Goal: Find specific page/section: Find specific page/section

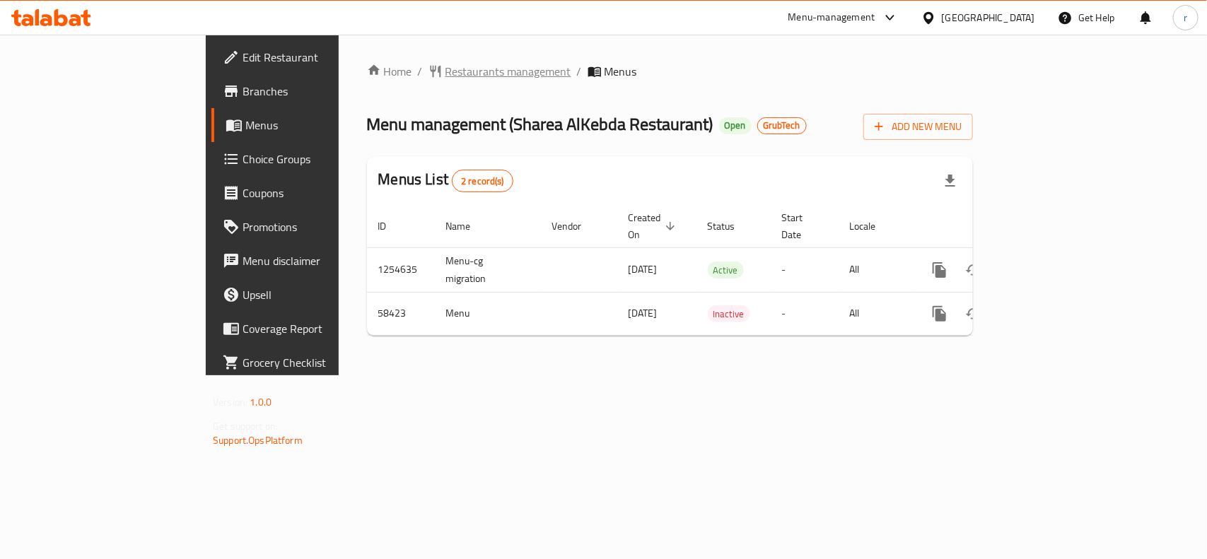
click at [445, 66] on span "Restaurants management" at bounding box center [508, 71] width 126 height 17
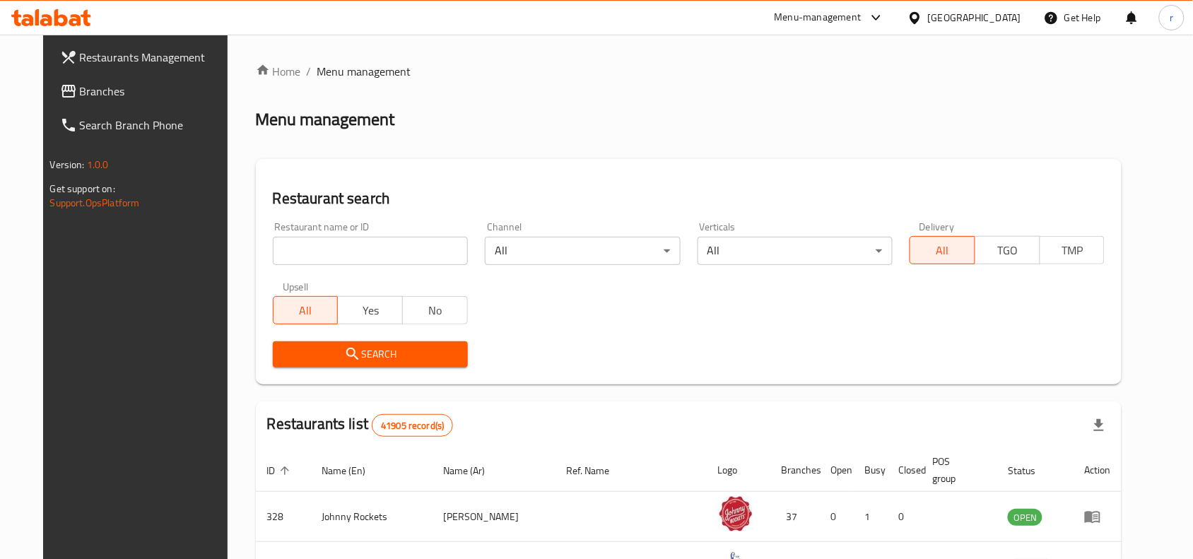
click at [80, 99] on span "Branches" at bounding box center [155, 91] width 151 height 17
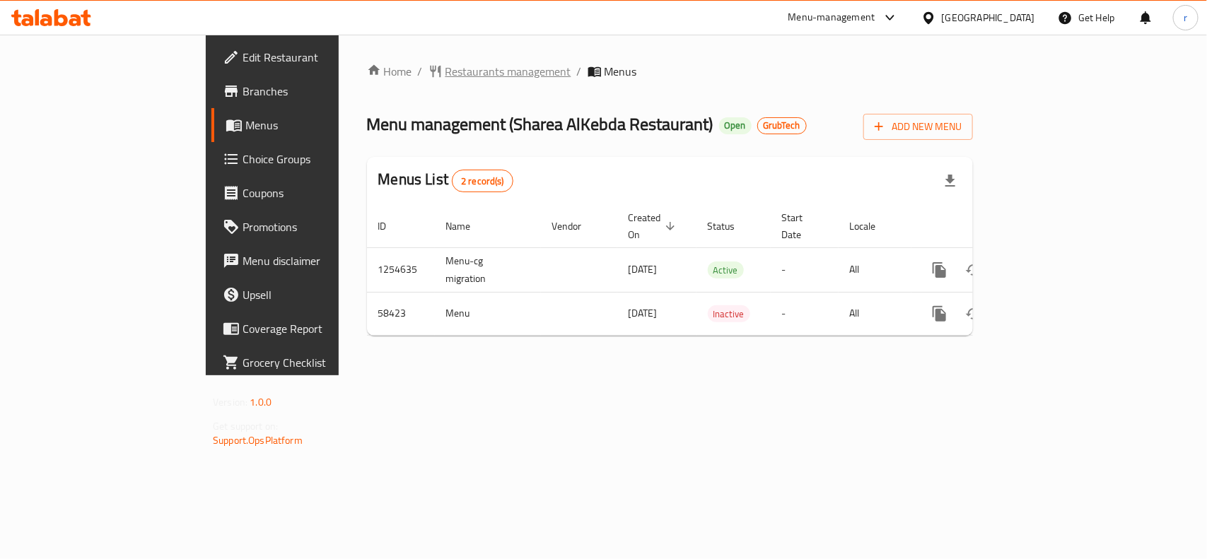
click at [445, 73] on span "Restaurants management" at bounding box center [508, 71] width 126 height 17
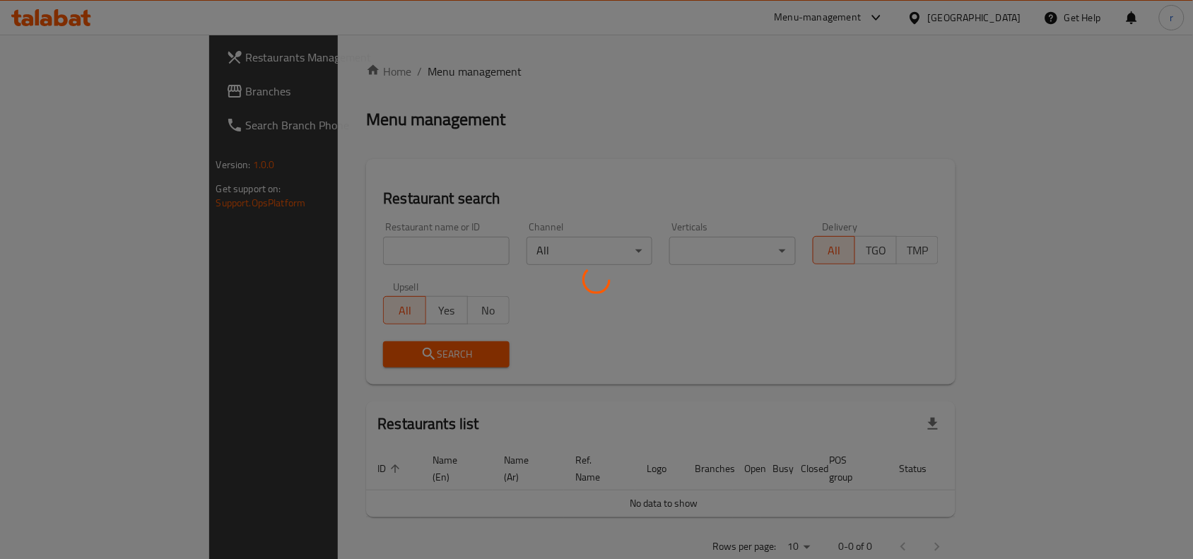
click at [361, 235] on div at bounding box center [596, 279] width 1193 height 559
click at [356, 246] on div at bounding box center [596, 279] width 1193 height 559
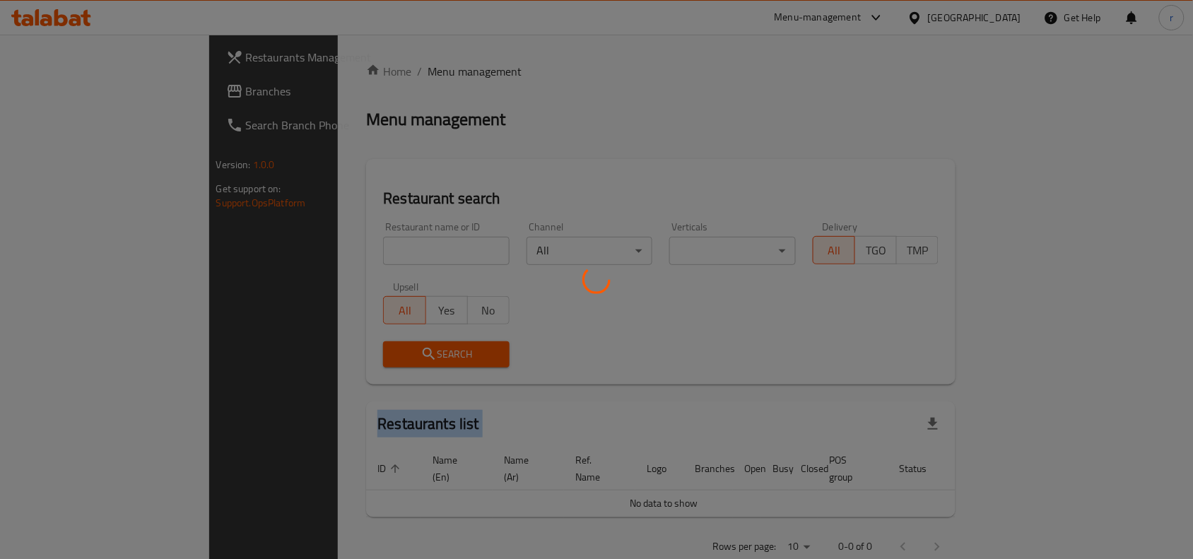
click at [356, 246] on div at bounding box center [596, 279] width 1193 height 559
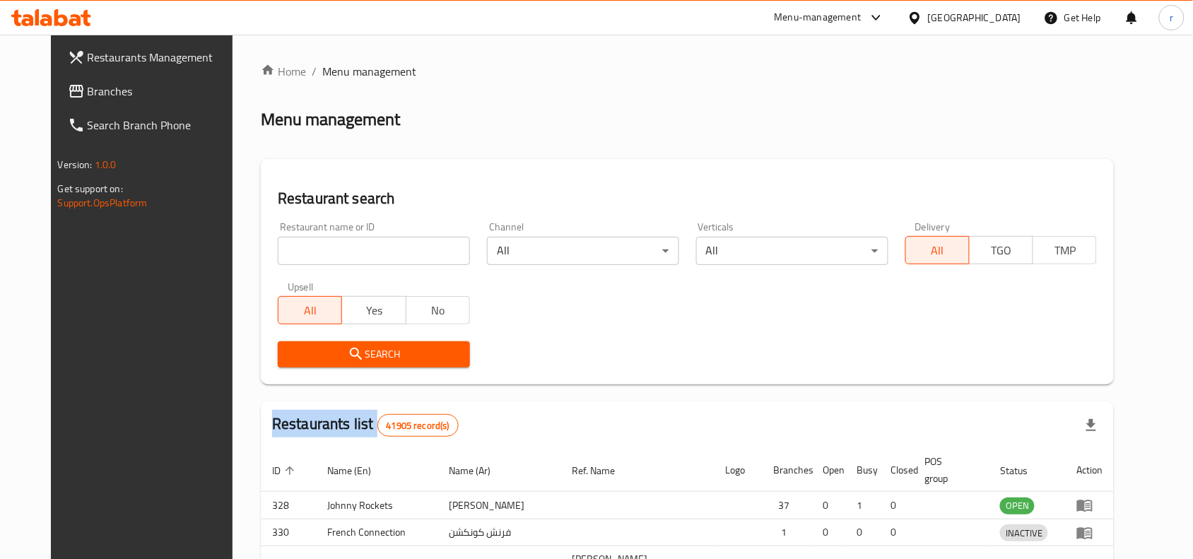
click at [356, 246] on div at bounding box center [596, 279] width 1193 height 559
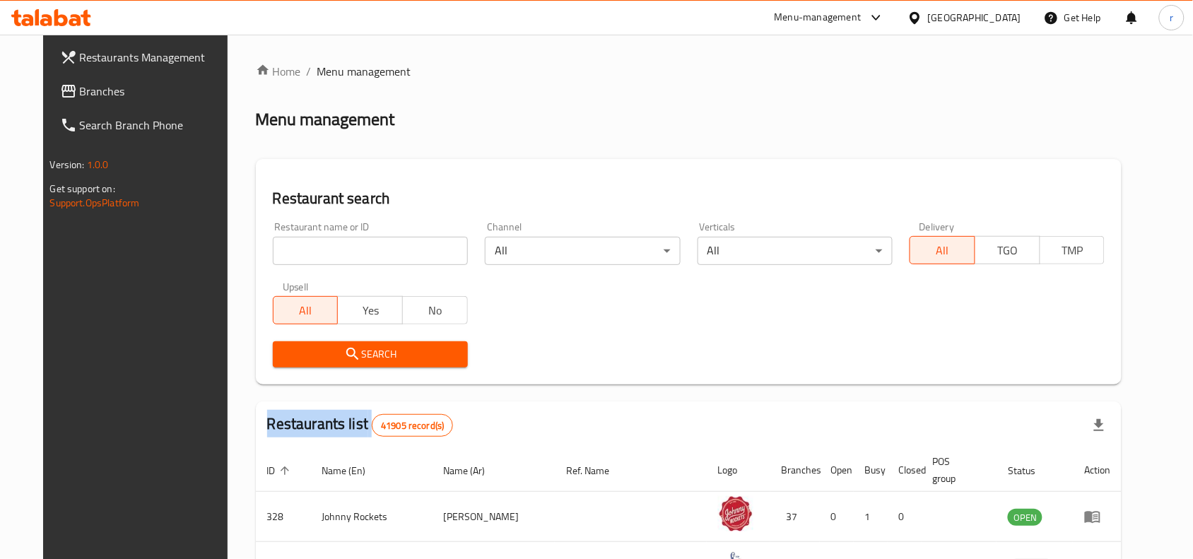
click at [356, 246] on div "Home / Menu management Menu management Restaurant search Restaurant name or ID …" at bounding box center [689, 501] width 867 height 877
click at [356, 246] on input "search" at bounding box center [370, 251] width 195 height 28
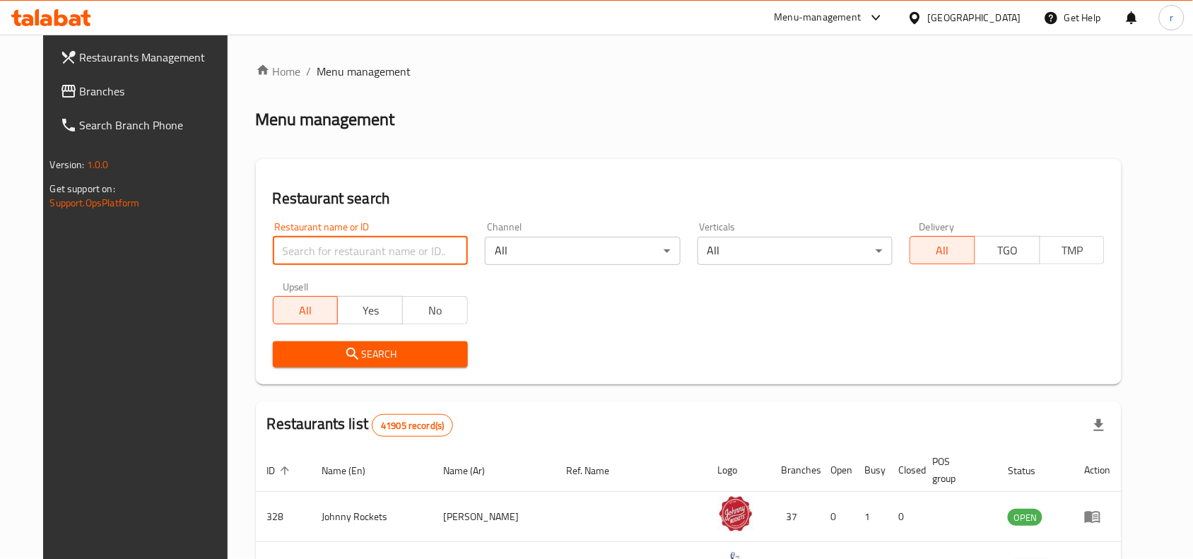
paste input "28462"
type input "28462"
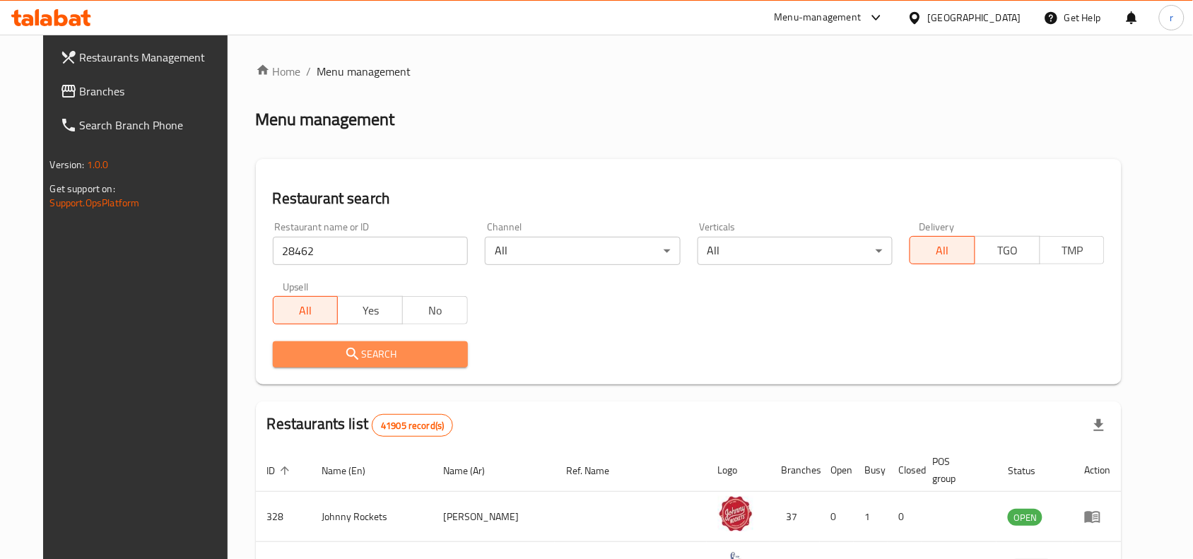
click at [358, 353] on span "Search" at bounding box center [370, 355] width 172 height 18
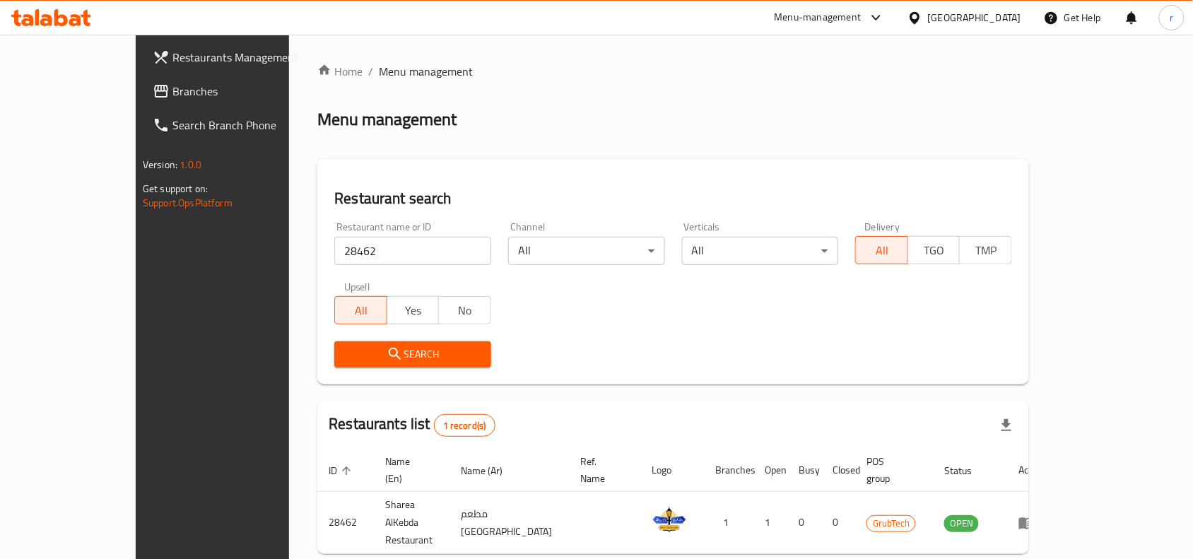
click at [172, 89] on span "Branches" at bounding box center [247, 91] width 151 height 17
